Goal: Navigation & Orientation: Find specific page/section

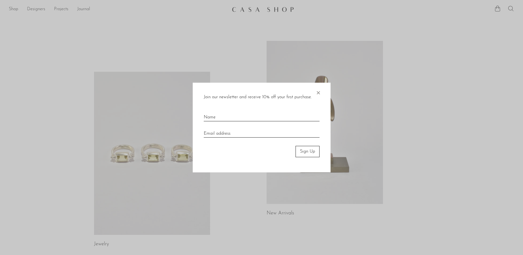
click at [320, 94] on span "×" at bounding box center [319, 92] width 6 height 18
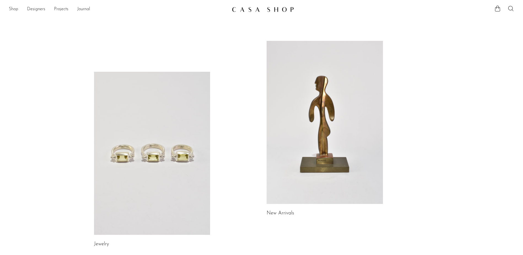
click at [12, 8] on link "Shop" at bounding box center [13, 9] width 9 height 7
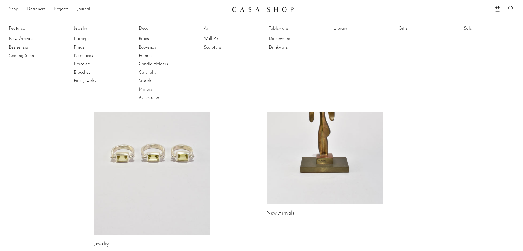
click at [149, 30] on link "Decor" at bounding box center [159, 28] width 41 height 6
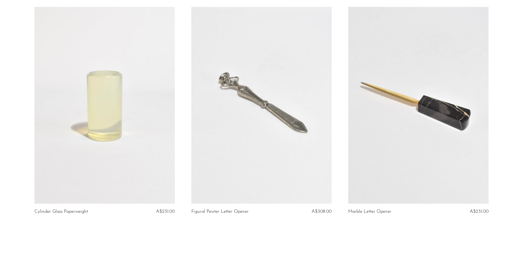
scroll to position [2576, 0]
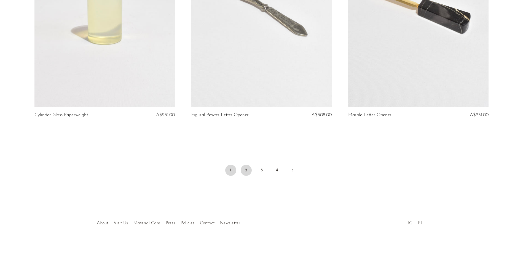
click at [246, 165] on link "2" at bounding box center [246, 170] width 11 height 11
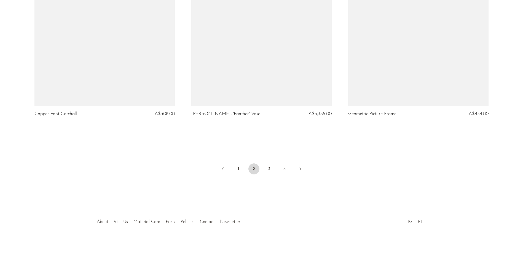
scroll to position [2576, 0]
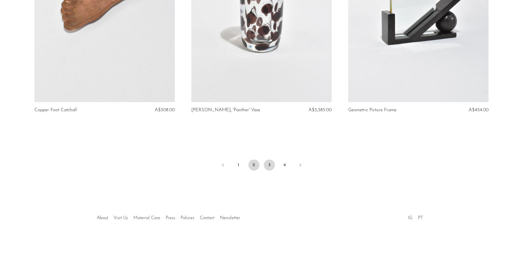
click at [269, 164] on link "3" at bounding box center [269, 164] width 11 height 11
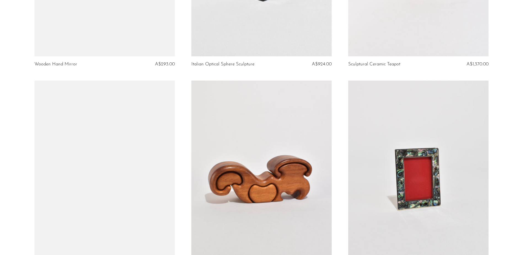
scroll to position [855, 0]
